Goal: Navigation & Orientation: Go to known website

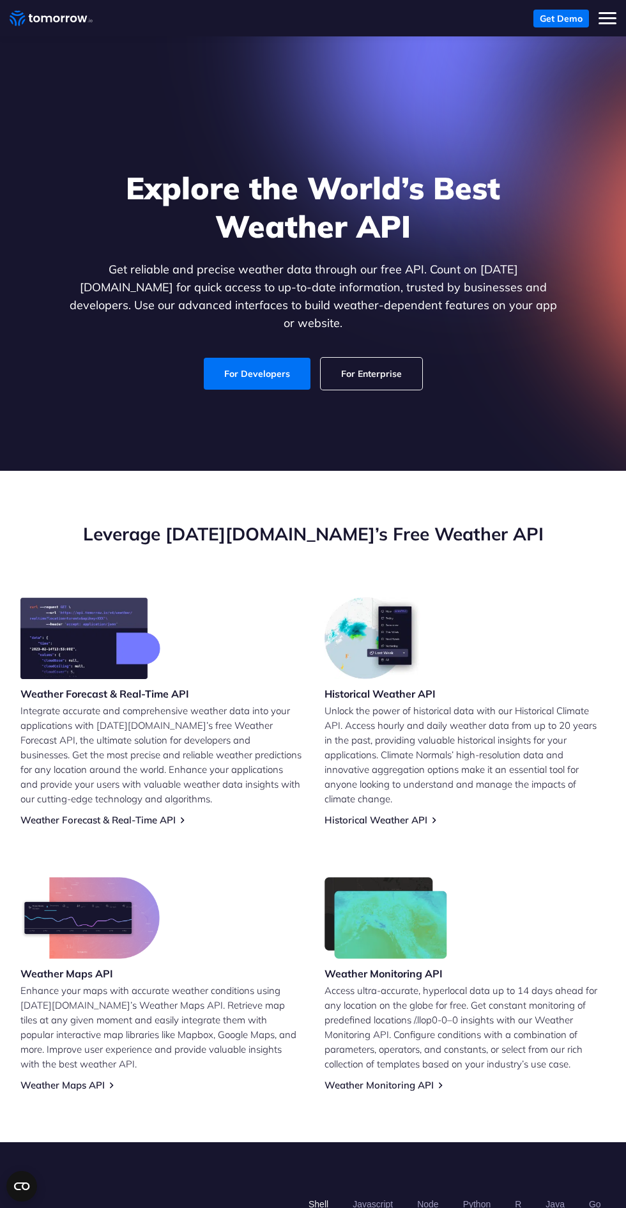
click at [258, 390] on link "For Developers" at bounding box center [257, 374] width 107 height 32
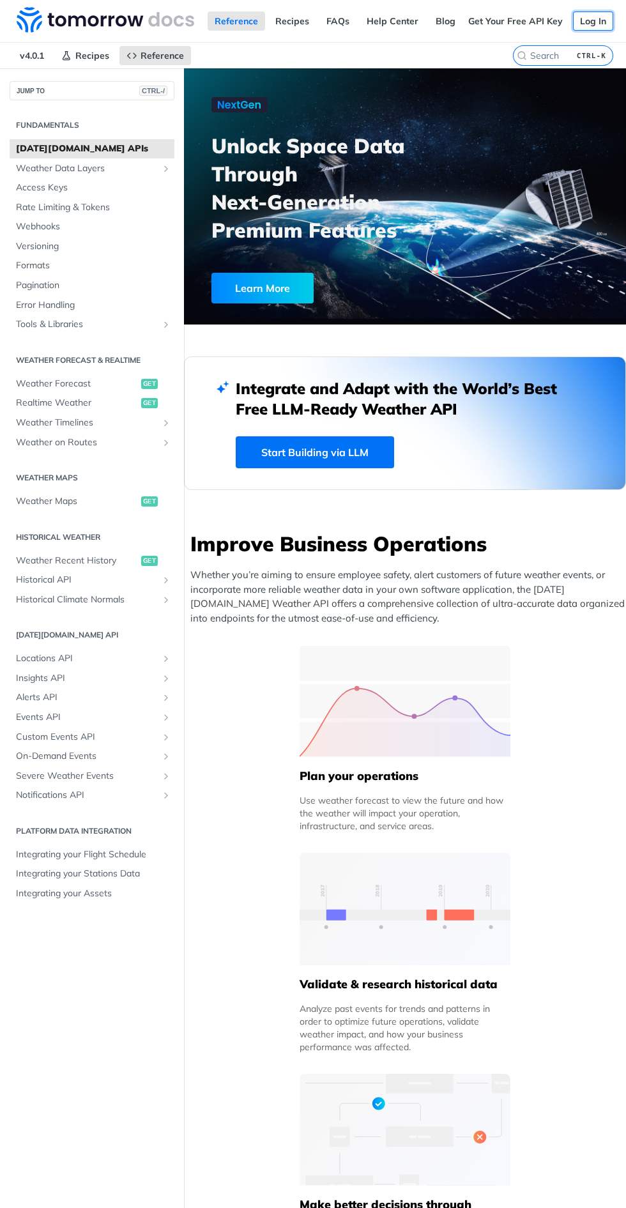
click at [583, 15] on link "Log In" at bounding box center [593, 21] width 40 height 19
